Goal: Understand process/instructions

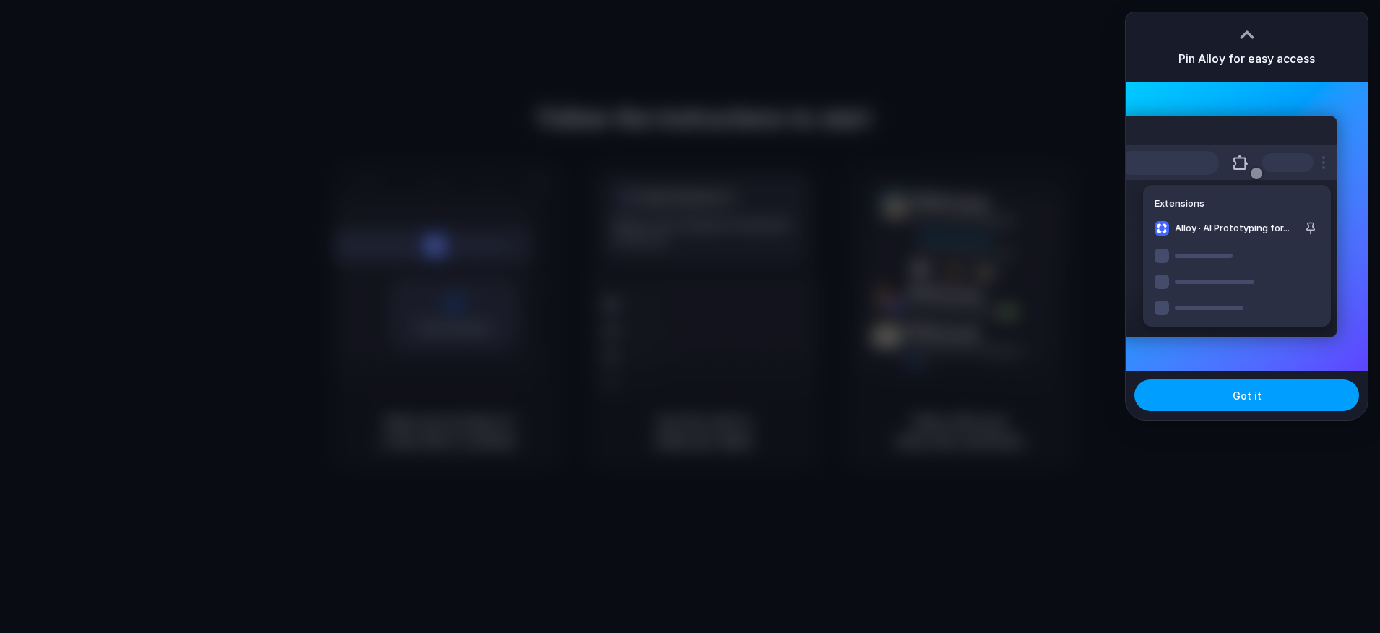
click at [1269, 400] on button "Got it" at bounding box center [1246, 395] width 225 height 32
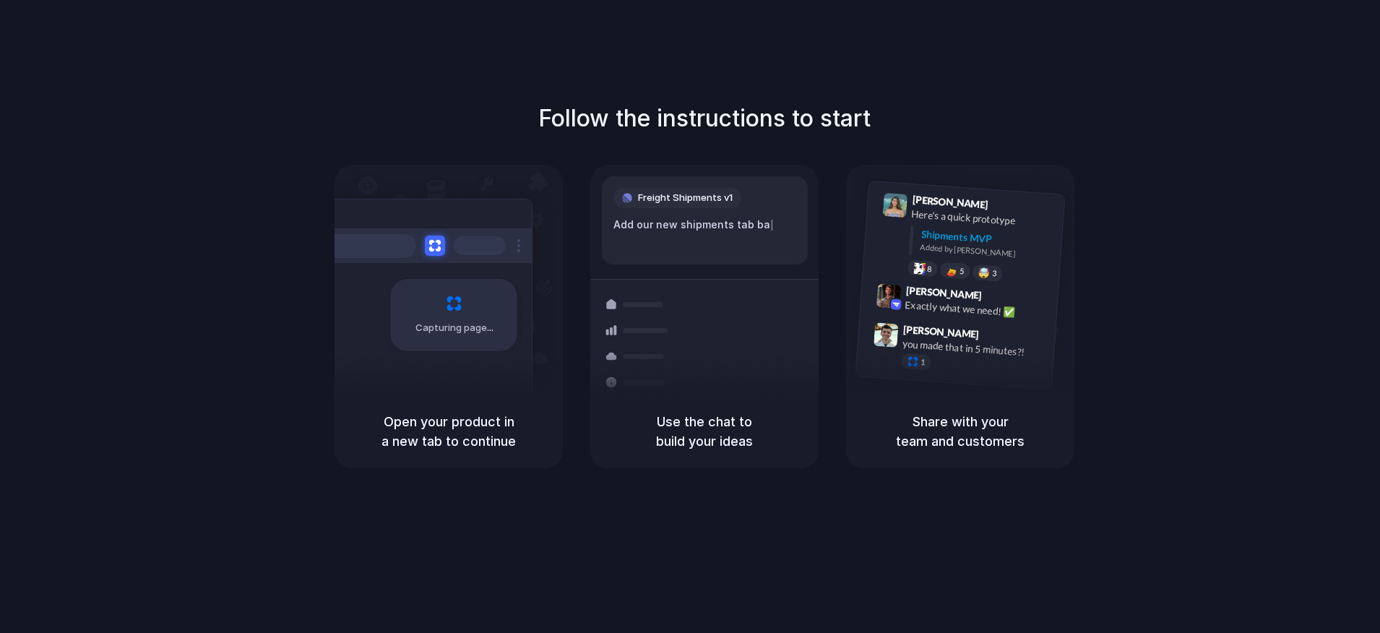
click at [1299, 95] on div "Follow the instructions to start Capturing page Open your product in a new tab …" at bounding box center [704, 331] width 1409 height 662
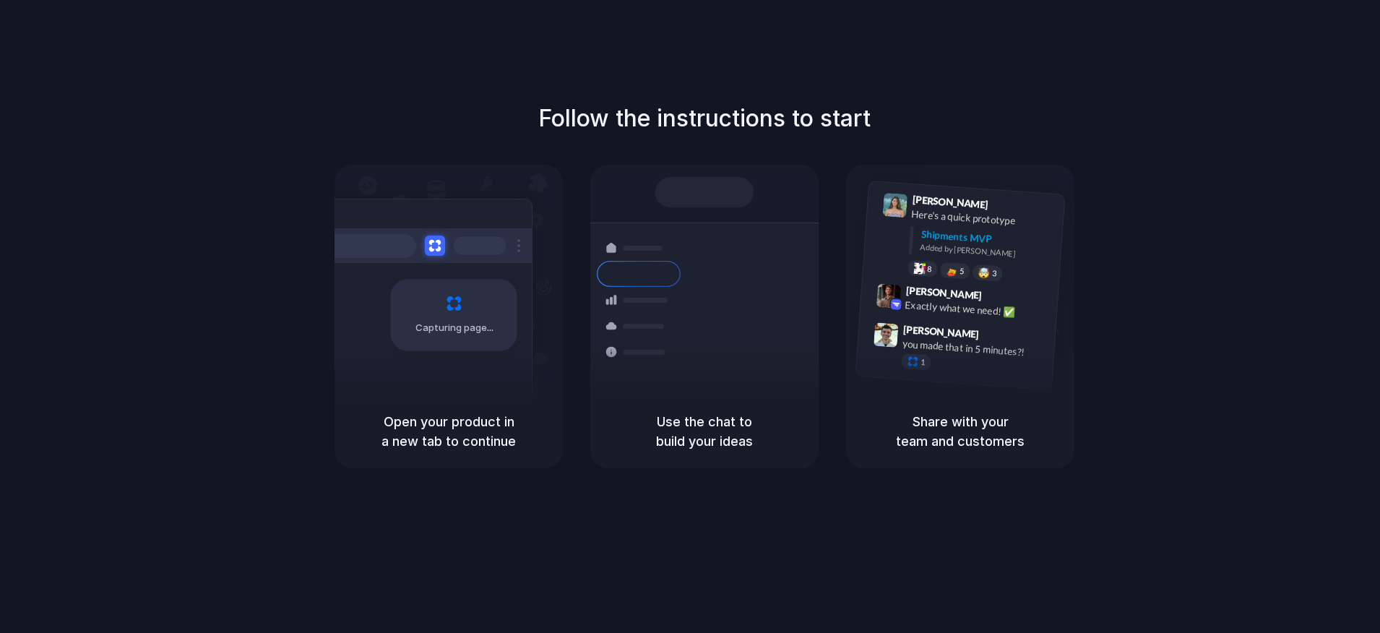
click at [690, 316] on div at bounding box center [690, 316] width 0 height 0
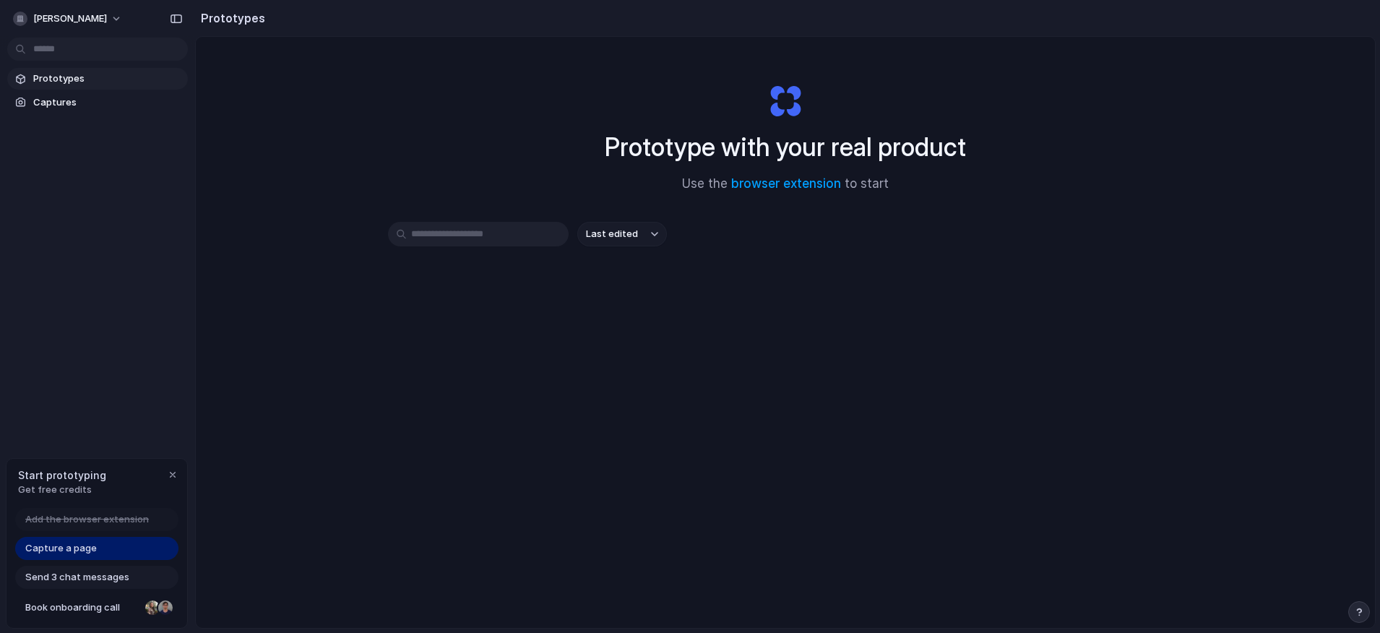
click at [99, 554] on div "Capture a page" at bounding box center [96, 548] width 163 height 23
click at [91, 546] on span "Capture a page" at bounding box center [61, 548] width 72 height 14
